Goal: Transaction & Acquisition: Purchase product/service

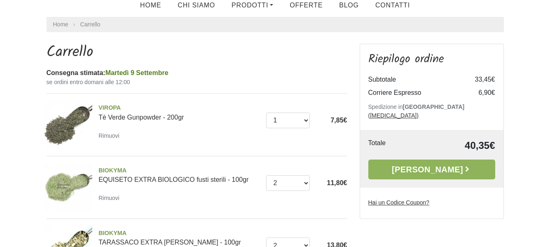
scroll to position [82, 0]
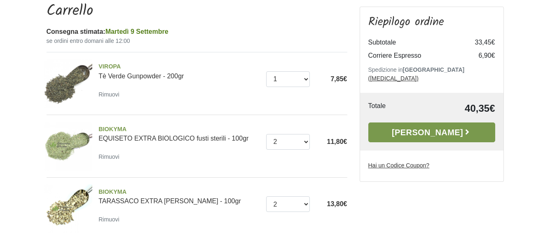
click at [402, 125] on link "[PERSON_NAME]" at bounding box center [431, 132] width 127 height 20
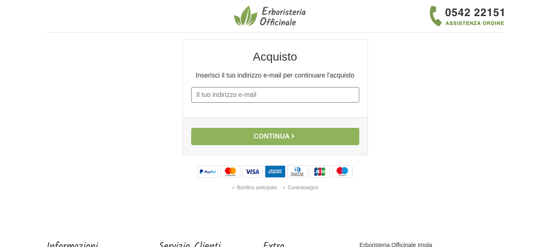
click at [230, 95] on input "E-mail" at bounding box center [275, 95] width 168 height 16
type input "[EMAIL_ADDRESS][DOMAIN_NAME]"
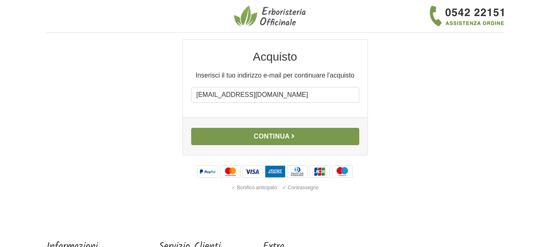
click at [248, 136] on button "Continua" at bounding box center [275, 136] width 168 height 17
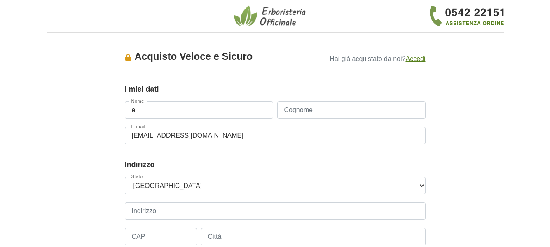
type input "e"
type input "[PERSON_NAME]"
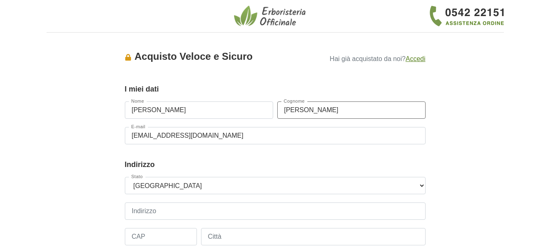
type input "[PERSON_NAME]"
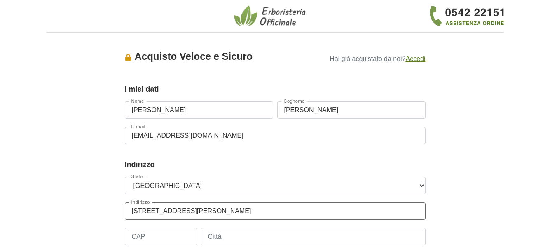
scroll to position [41, 0]
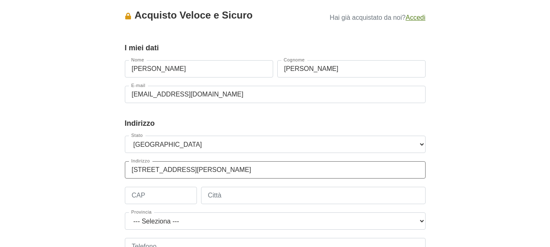
type input "[STREET_ADDRESS][PERSON_NAME]"
click at [164, 196] on input "CAP" at bounding box center [161, 195] width 72 height 17
click at [161, 197] on input "09050" at bounding box center [161, 195] width 72 height 17
type input "09050"
click at [248, 166] on input "[STREET_ADDRESS][PERSON_NAME]" at bounding box center [275, 169] width 301 height 17
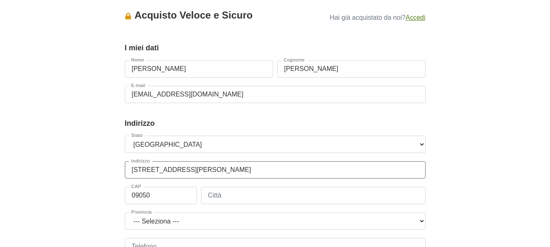
click at [214, 169] on input "CORSO VITTORIO EMANUEL 40" at bounding box center [275, 169] width 301 height 17
type input "CORSO VITTORIO EMANUELE 40"
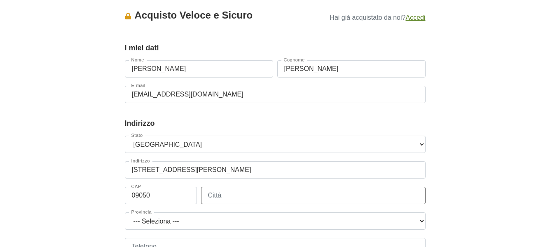
click at [228, 196] on input "Città" at bounding box center [313, 195] width 224 height 17
type input "PULA"
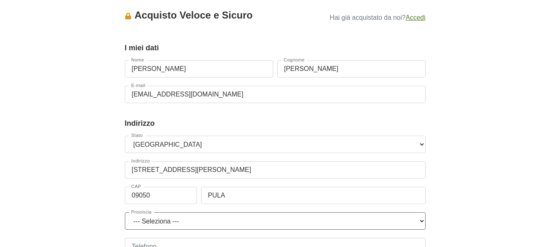
select select "3859"
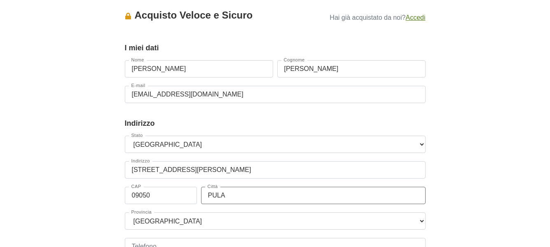
scroll to position [82, 0]
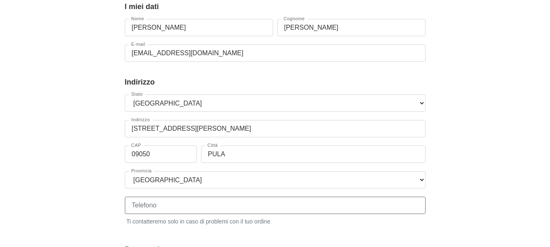
click at [157, 207] on input "Telefono" at bounding box center [275, 204] width 301 height 17
type input "3291159819"
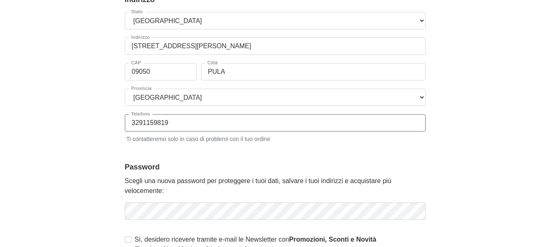
scroll to position [206, 0]
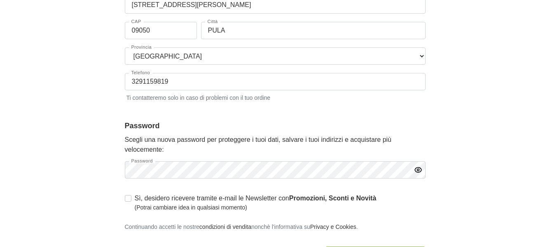
click at [418, 172] on icon "button" at bounding box center [418, 170] width 8 height 8
click at [135, 197] on label "Sì, desidero ricevere tramite e-mail le Newsletter con Promozioni, Sconti e Nov…" at bounding box center [256, 202] width 242 height 19
click at [125, 197] on input "Sì, desidero ricevere tramite e-mail le Newsletter con Promozioni, Sconti e Nov…" at bounding box center [128, 197] width 7 height 8
checkbox input "true"
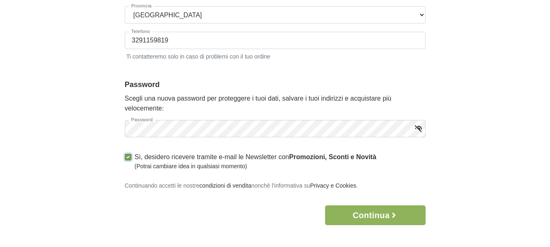
scroll to position [288, 0]
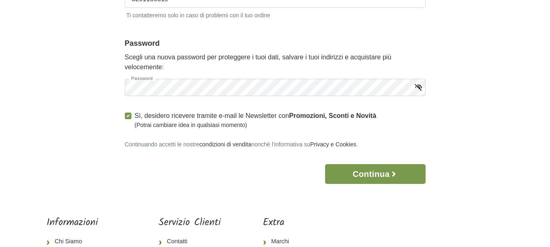
click at [362, 173] on button "Continua" at bounding box center [375, 174] width 100 height 20
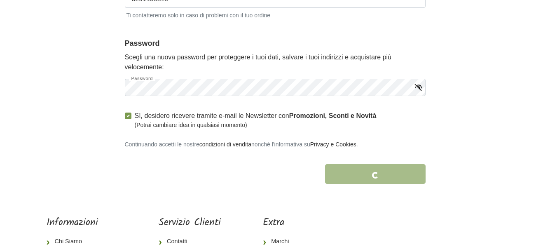
scroll to position [335, 0]
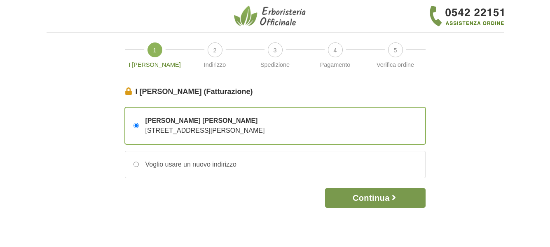
click at [360, 200] on button "Continua" at bounding box center [375, 198] width 100 height 20
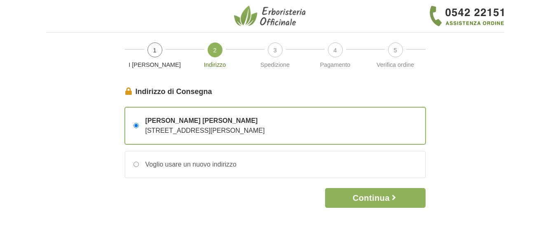
scroll to position [41, 0]
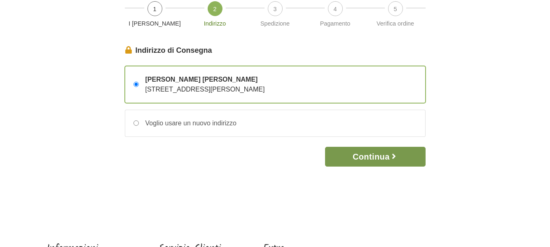
click at [377, 157] on button "Continua" at bounding box center [375, 157] width 100 height 20
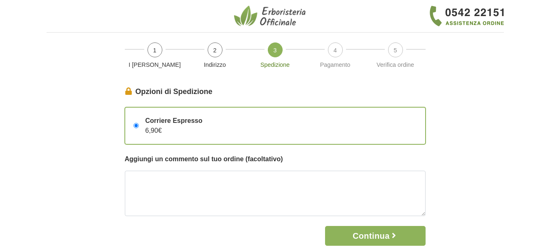
scroll to position [41, 0]
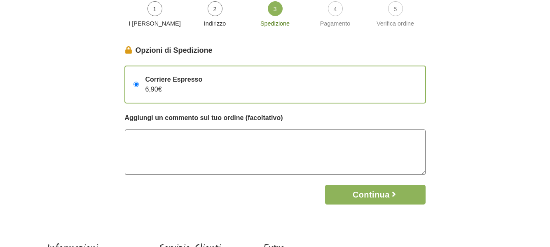
click at [232, 153] on textarea at bounding box center [275, 151] width 301 height 45
type textarea "p"
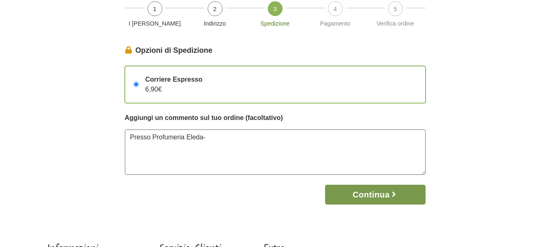
type textarea "Presso Profumeria Eleda"
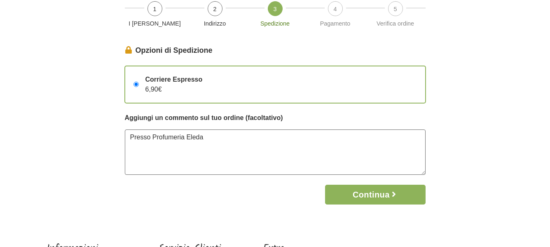
drag, startPoint x: 207, startPoint y: 142, endPoint x: 95, endPoint y: 135, distance: 112.7
click at [95, 135] on div "I Miei Dati (Fatturazione) Continua Eliene Regis Alves CORSO VITTORIO EMANUELE …" at bounding box center [275, 127] width 470 height 165
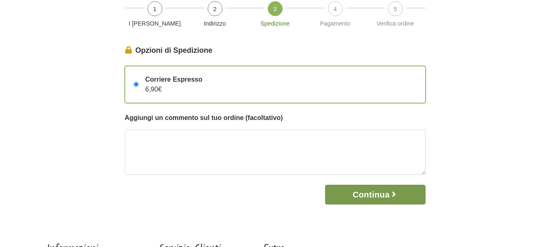
click at [356, 199] on button "Continua" at bounding box center [375, 195] width 100 height 20
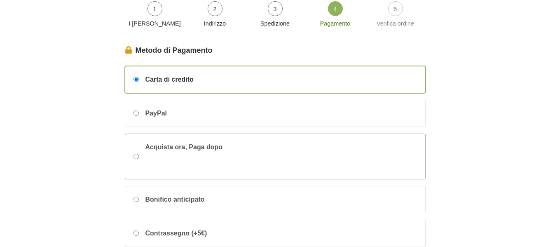
scroll to position [124, 0]
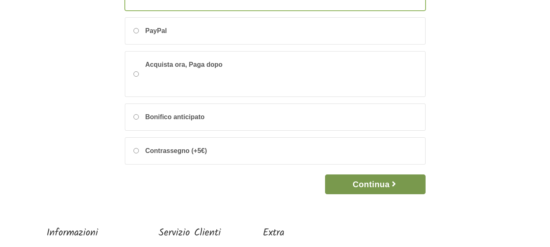
click at [372, 188] on button "Continua" at bounding box center [375, 184] width 100 height 20
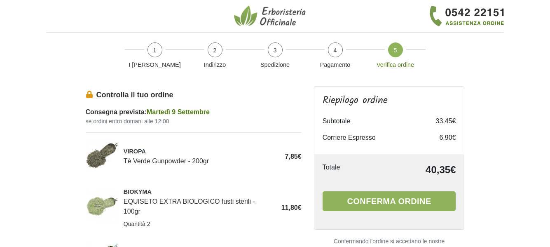
scroll to position [41, 0]
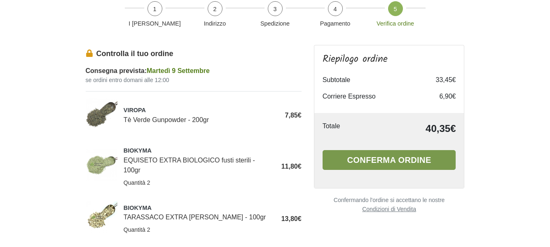
click at [351, 157] on button "Conferma ordine" at bounding box center [389, 160] width 133 height 20
